Goal: Task Accomplishment & Management: Use online tool/utility

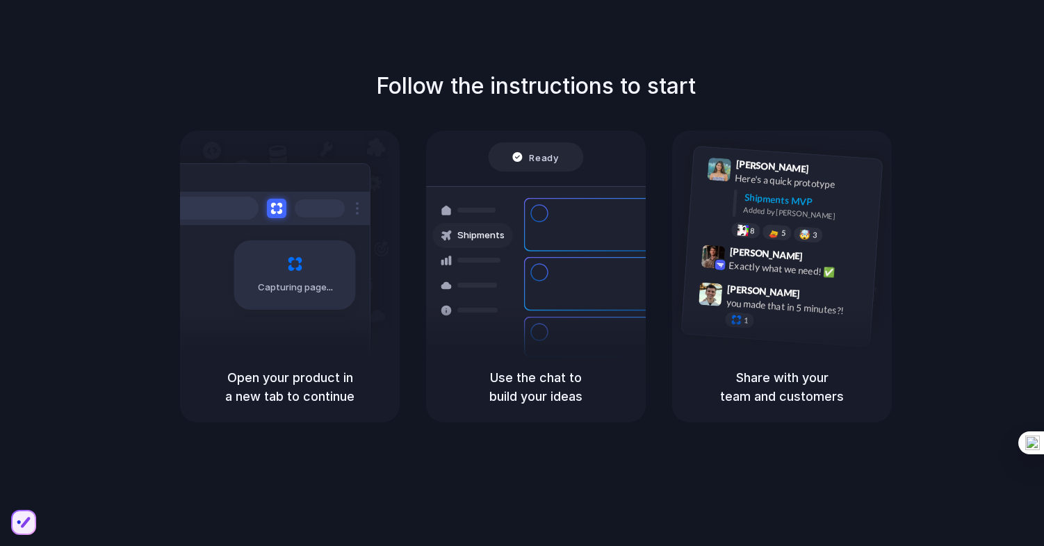
click at [526, 120] on div "Follow the instructions to start Capturing page Open your product in a new tab …" at bounding box center [536, 246] width 1044 height 353
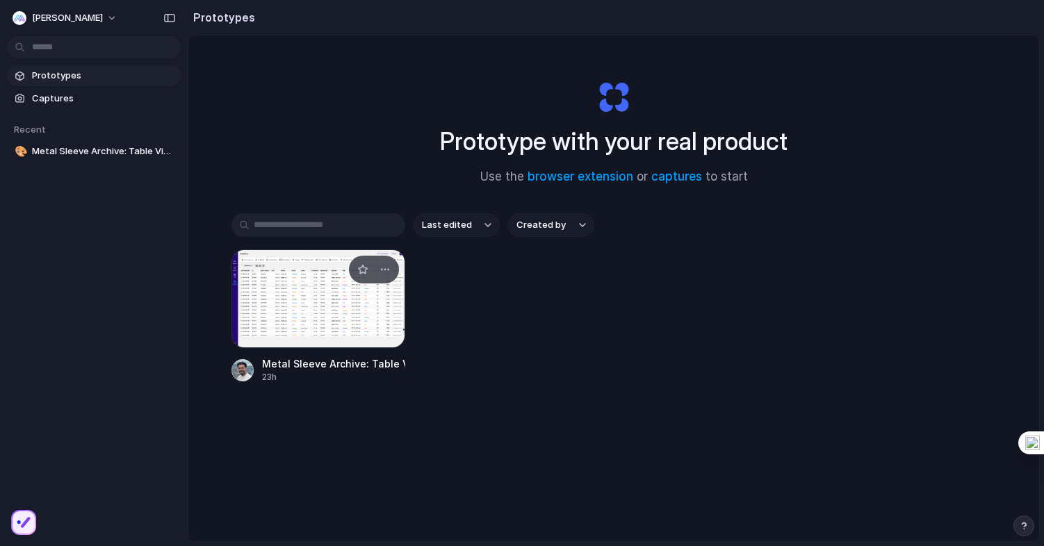
click at [282, 286] on div at bounding box center [318, 299] width 174 height 99
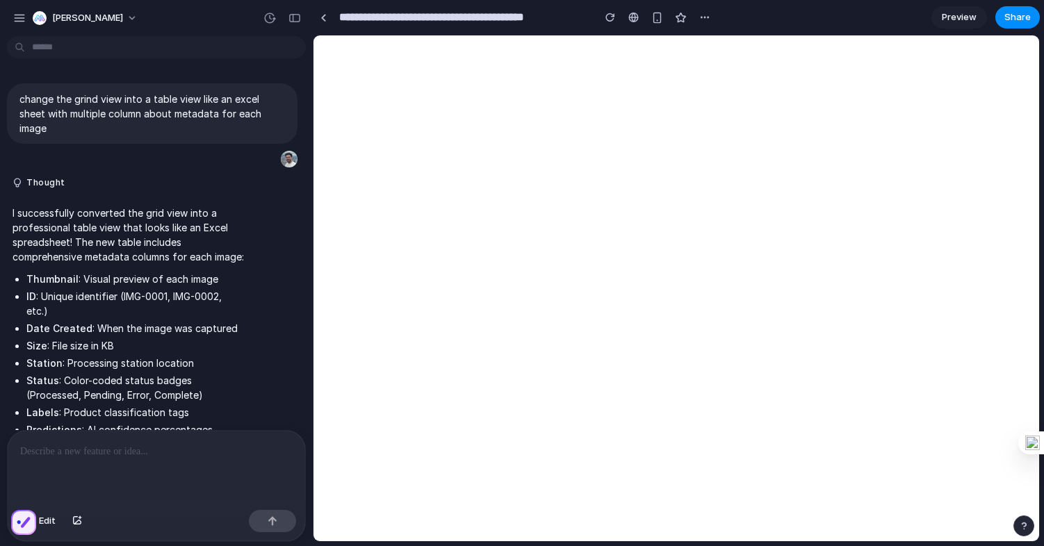
scroll to position [1670, 0]
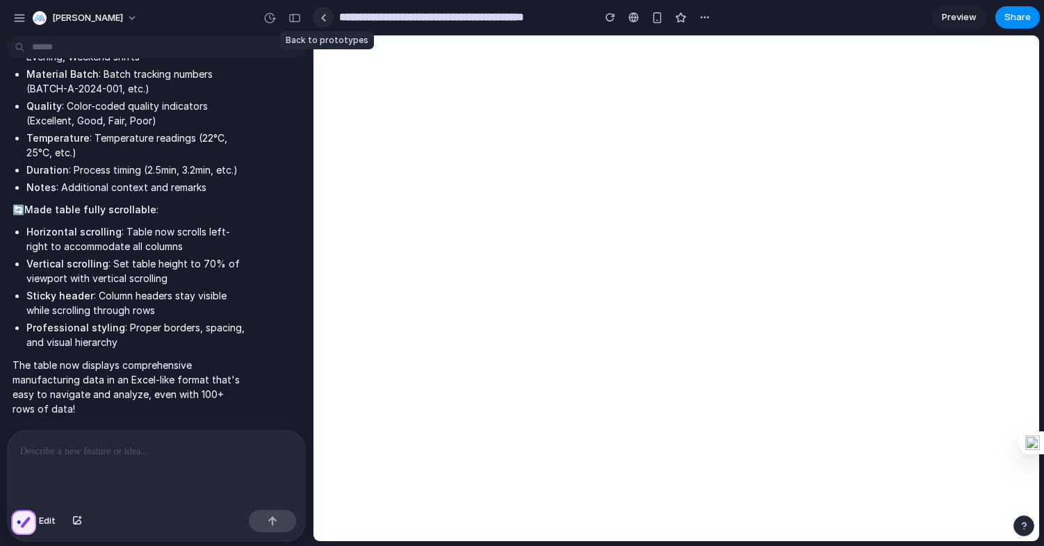
click at [322, 15] on div at bounding box center [323, 18] width 6 height 8
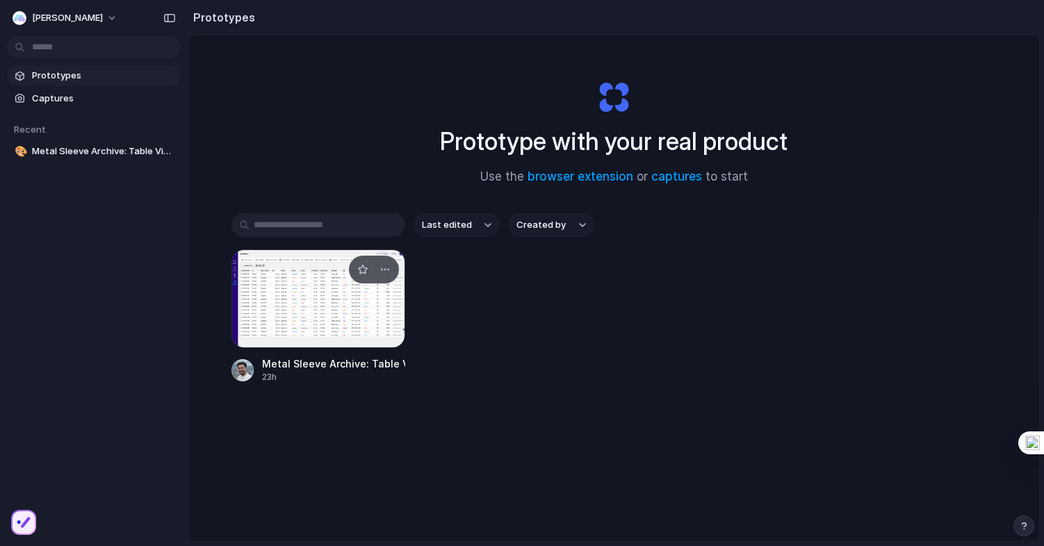
click at [341, 321] on div at bounding box center [318, 299] width 174 height 99
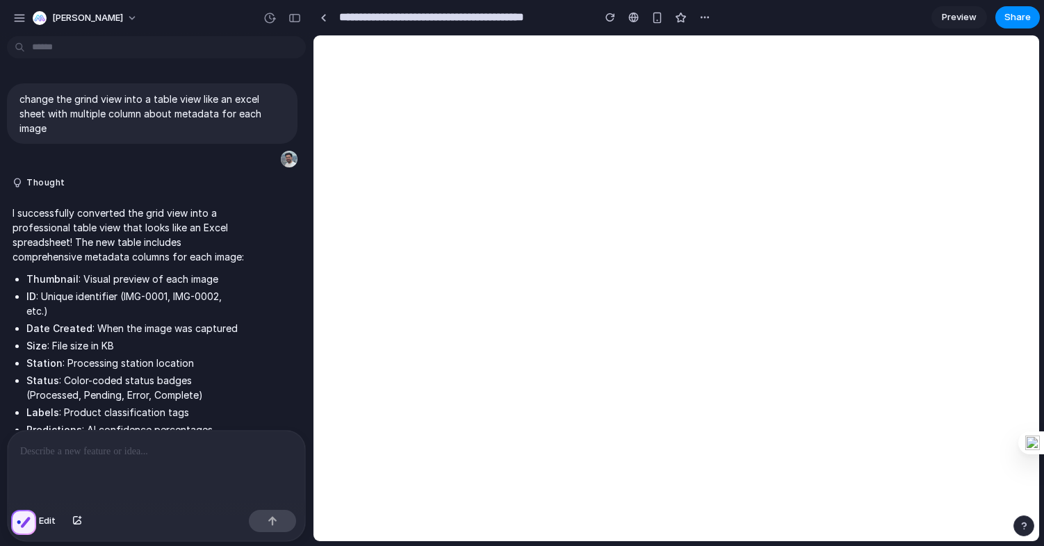
scroll to position [1670, 0]
